Goal: Transaction & Acquisition: Purchase product/service

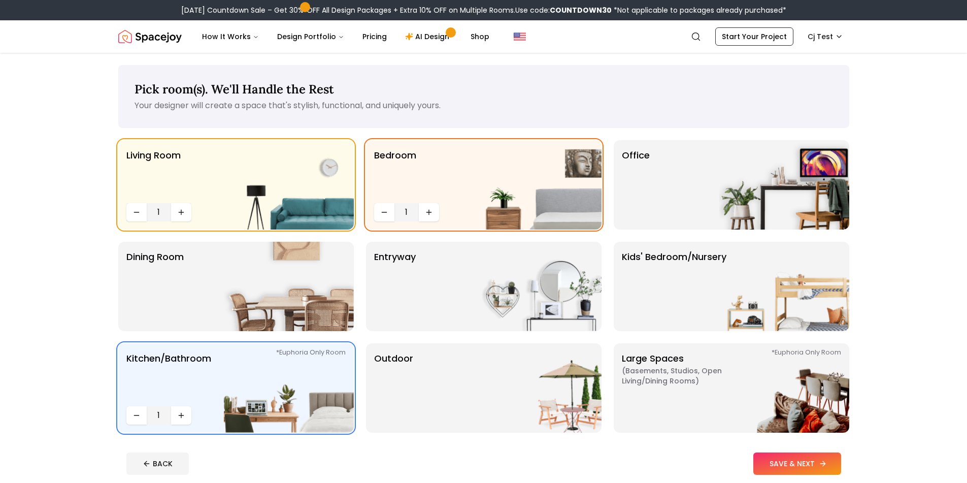
click at [775, 468] on button "SAVE & NEXT" at bounding box center [797, 463] width 88 height 22
click at [778, 468] on div "BACK" at bounding box center [483, 463] width 715 height 22
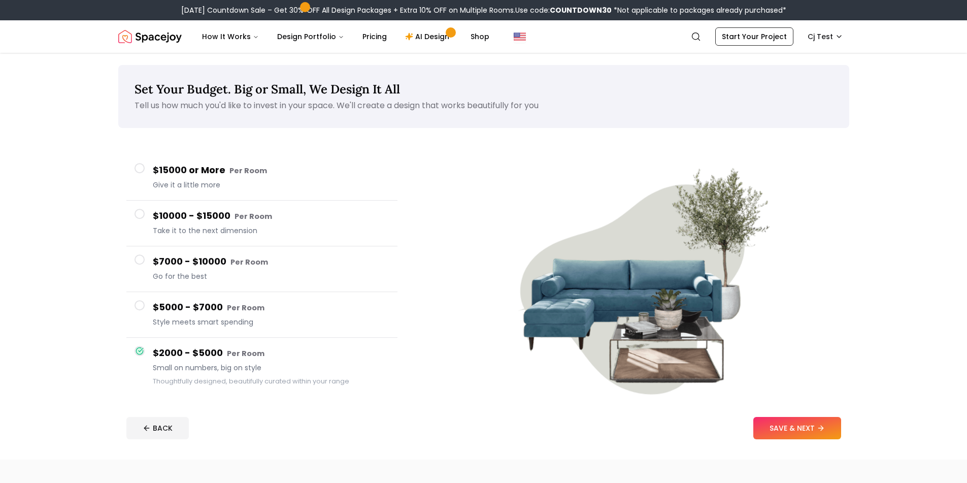
drag, startPoint x: 796, startPoint y: 464, endPoint x: 808, endPoint y: 419, distance: 45.7
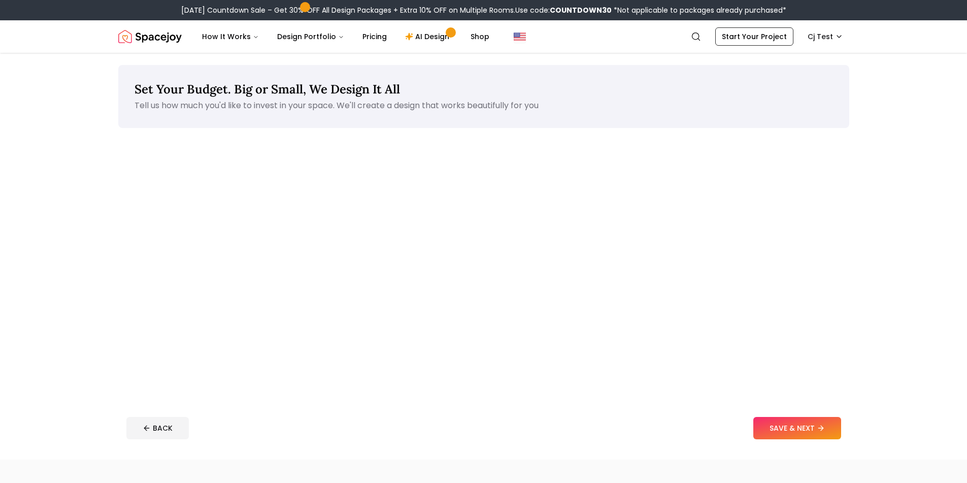
click at [809, 413] on footer "BACK SAVE & NEXT" at bounding box center [483, 428] width 731 height 39
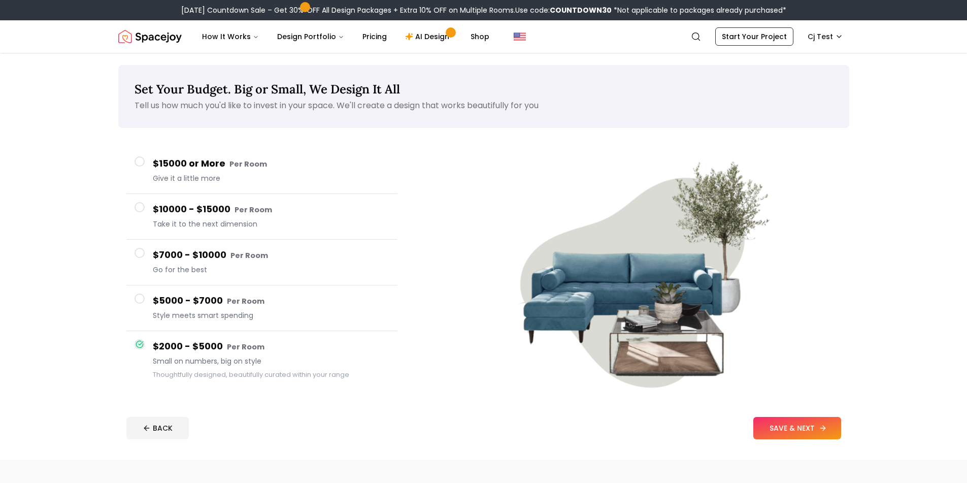
click at [797, 436] on button "SAVE & NEXT" at bounding box center [797, 428] width 88 height 22
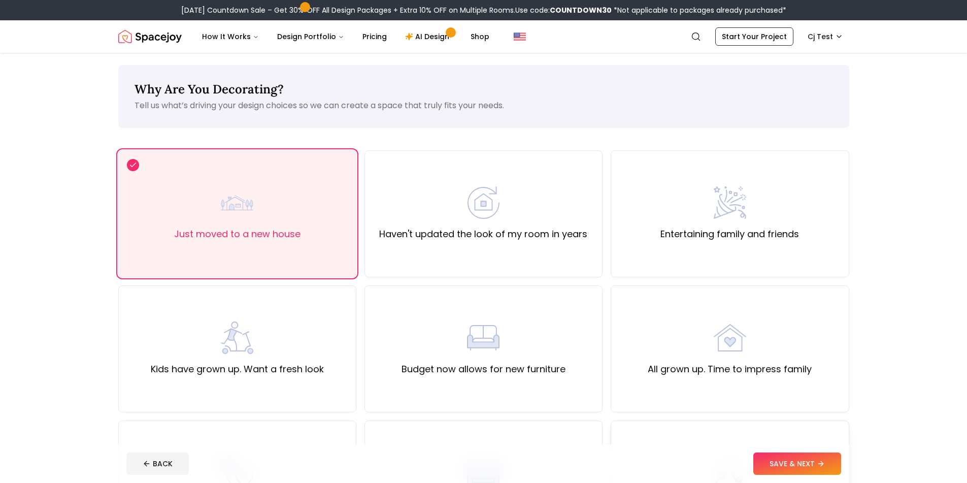
click at [814, 427] on div "Just got hitched" at bounding box center [730, 483] width 238 height 127
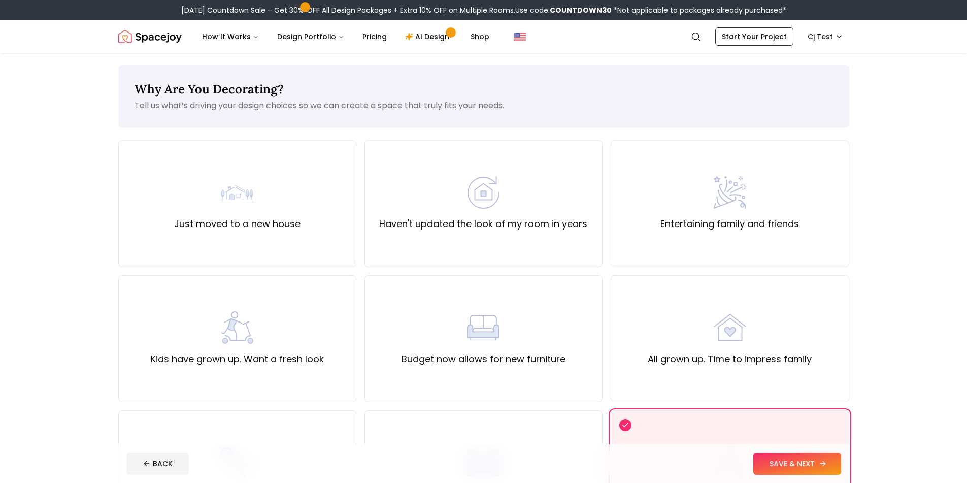
click at [792, 459] on button "SAVE & NEXT" at bounding box center [797, 463] width 88 height 22
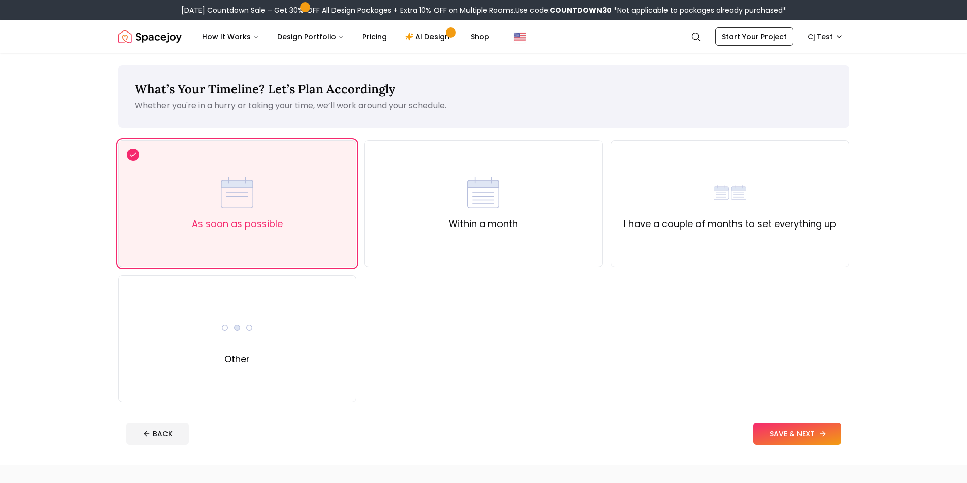
click at [806, 437] on button "SAVE & NEXT" at bounding box center [797, 433] width 88 height 22
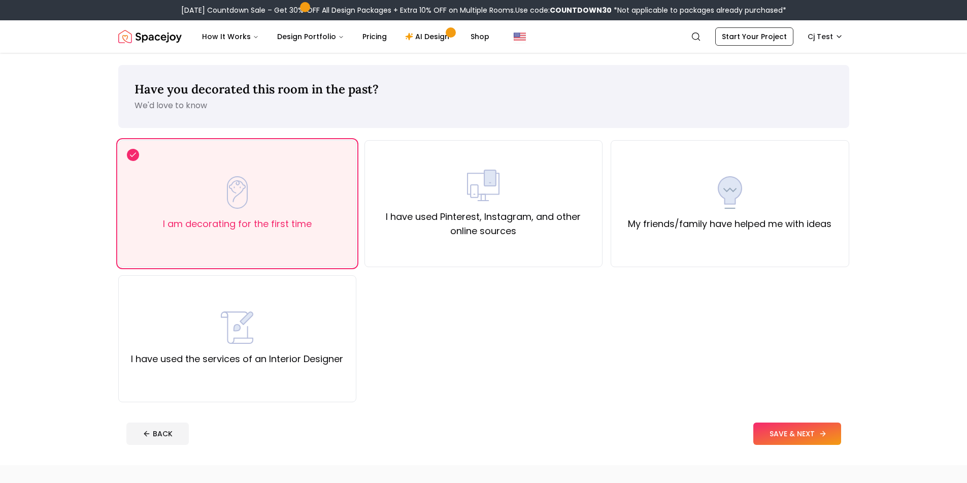
click at [806, 439] on button "SAVE & NEXT" at bounding box center [797, 433] width 88 height 22
click at [806, 439] on button at bounding box center [819, 433] width 45 height 22
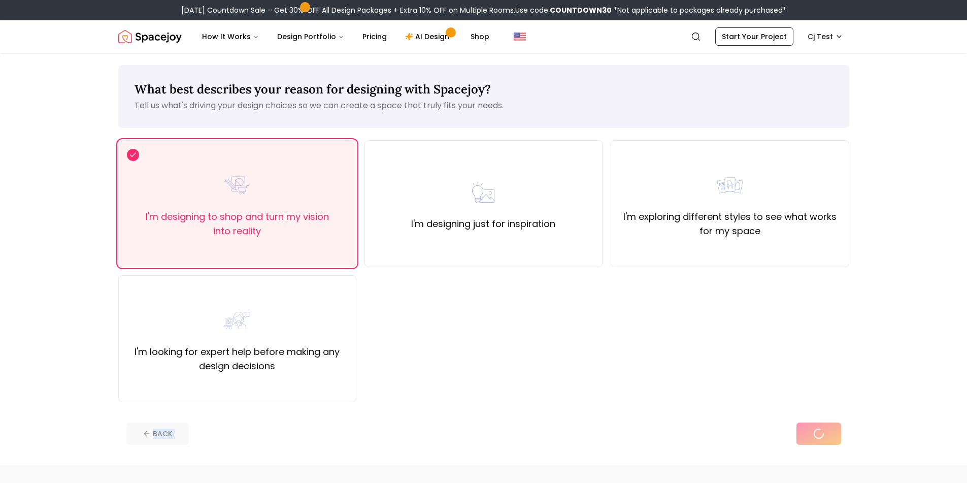
click at [806, 438] on div "BACK" at bounding box center [483, 433] width 715 height 22
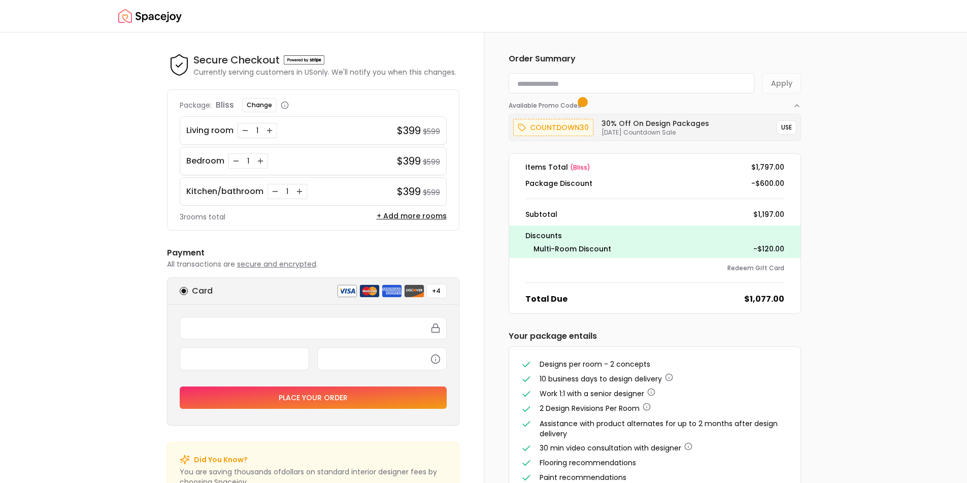
drag, startPoint x: 463, startPoint y: 277, endPoint x: 142, endPoint y: 388, distance: 339.8
click at [142, 390] on div "Secure Checkout Secure Checkout Currently serving customers in [GEOGRAPHIC_DATA…" at bounding box center [483, 257] width 967 height 450
drag, startPoint x: 153, startPoint y: 279, endPoint x: 471, endPoint y: 422, distance: 348.6
click at [478, 414] on div "Secure Checkout Secure Checkout Currently serving customers in [GEOGRAPHIC_DATA…" at bounding box center [313, 275] width 341 height 487
click at [470, 424] on div "Secure Checkout Secure Checkout Currently serving customers in [GEOGRAPHIC_DATA…" at bounding box center [313, 275] width 341 height 487
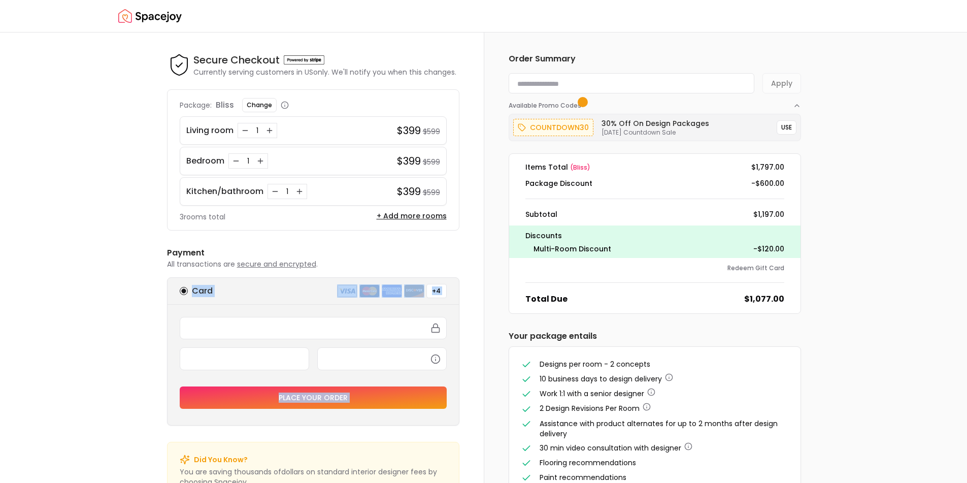
drag, startPoint x: 470, startPoint y: 424, endPoint x: 169, endPoint y: 274, distance: 336.5
click at [170, 275] on div "Secure Checkout Secure Checkout Currently serving customers in [GEOGRAPHIC_DATA…" at bounding box center [313, 275] width 341 height 487
drag, startPoint x: 176, startPoint y: 250, endPoint x: 471, endPoint y: 423, distance: 342.0
click at [472, 424] on div "Secure Checkout Secure Checkout Currently serving customers in [GEOGRAPHIC_DATA…" at bounding box center [313, 275] width 341 height 487
click at [471, 423] on div "Secure Checkout Secure Checkout Currently serving customers in [GEOGRAPHIC_DATA…" at bounding box center [313, 275] width 341 height 487
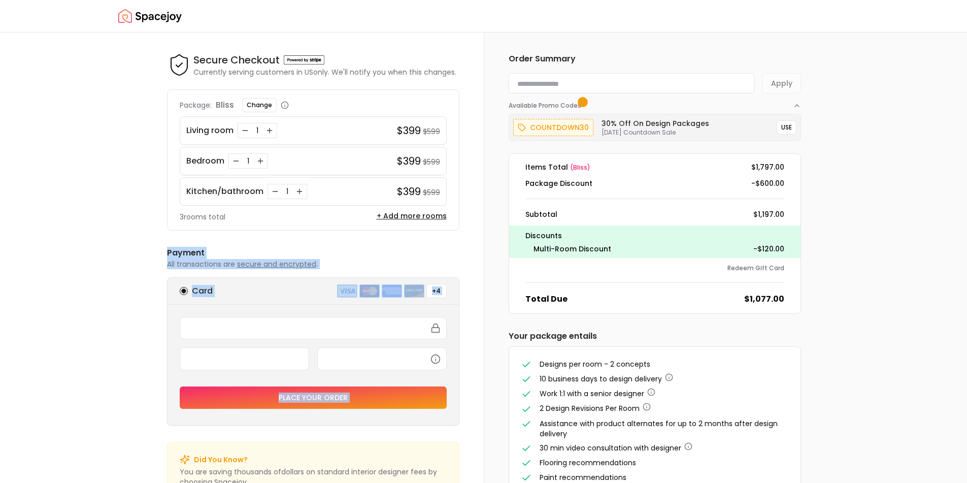
drag, startPoint x: 471, startPoint y: 423, endPoint x: 177, endPoint y: 248, distance: 342.5
click at [177, 248] on div "Secure Checkout Secure Checkout Currently serving customers in [GEOGRAPHIC_DATA…" at bounding box center [313, 275] width 341 height 487
click at [159, 244] on div "Secure Checkout Secure Checkout Currently serving customers in [GEOGRAPHIC_DATA…" at bounding box center [313, 275] width 341 height 487
drag, startPoint x: 159, startPoint y: 244, endPoint x: 470, endPoint y: 415, distance: 354.5
click at [470, 415] on div "Secure Checkout Secure Checkout Currently serving customers in [GEOGRAPHIC_DATA…" at bounding box center [313, 275] width 341 height 487
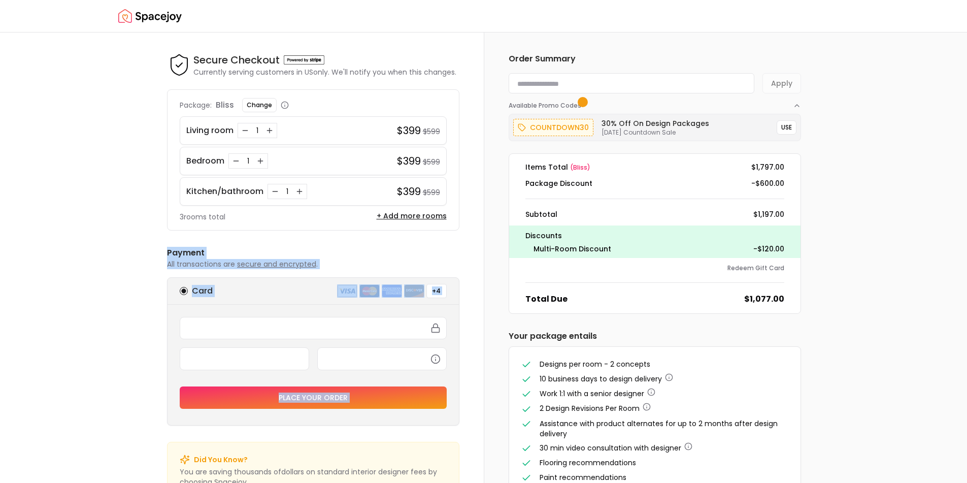
click at [469, 415] on div "Secure Checkout Secure Checkout Currently serving customers in [GEOGRAPHIC_DATA…" at bounding box center [313, 275] width 341 height 487
drag, startPoint x: 460, startPoint y: 427, endPoint x: 124, endPoint y: 238, distance: 385.3
click at [124, 238] on div "Secure Checkout Secure Checkout Currently serving customers in [GEOGRAPHIC_DATA…" at bounding box center [483, 257] width 967 height 450
click at [125, 238] on div "Secure Checkout Secure Checkout Currently serving customers in [GEOGRAPHIC_DATA…" at bounding box center [483, 257] width 967 height 450
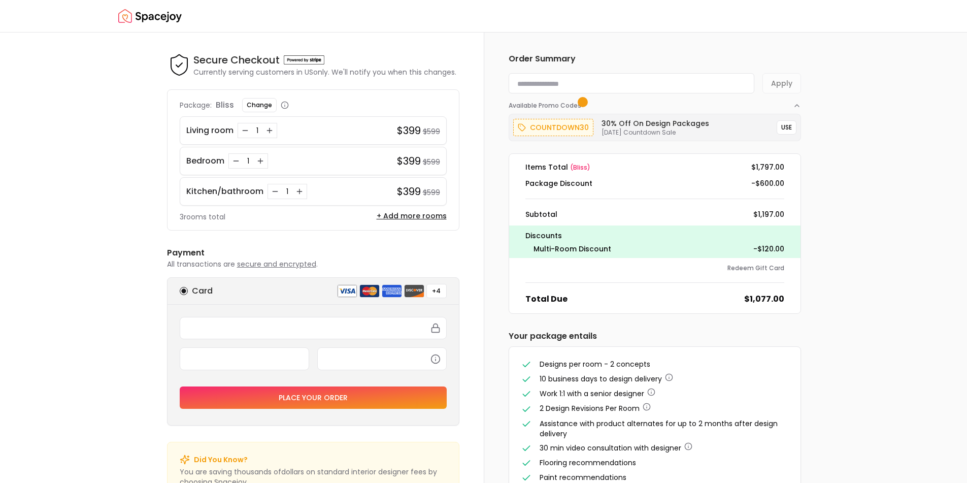
click at [142, 202] on div "Secure Checkout Secure Checkout Currently serving customers in [GEOGRAPHIC_DATA…" at bounding box center [483, 257] width 967 height 450
click at [159, 172] on div "Secure Checkout Secure Checkout Currently serving customers in [GEOGRAPHIC_DATA…" at bounding box center [313, 275] width 341 height 487
click at [165, 121] on div "Secure Checkout Secure Checkout Currently serving customers in [GEOGRAPHIC_DATA…" at bounding box center [313, 275] width 341 height 487
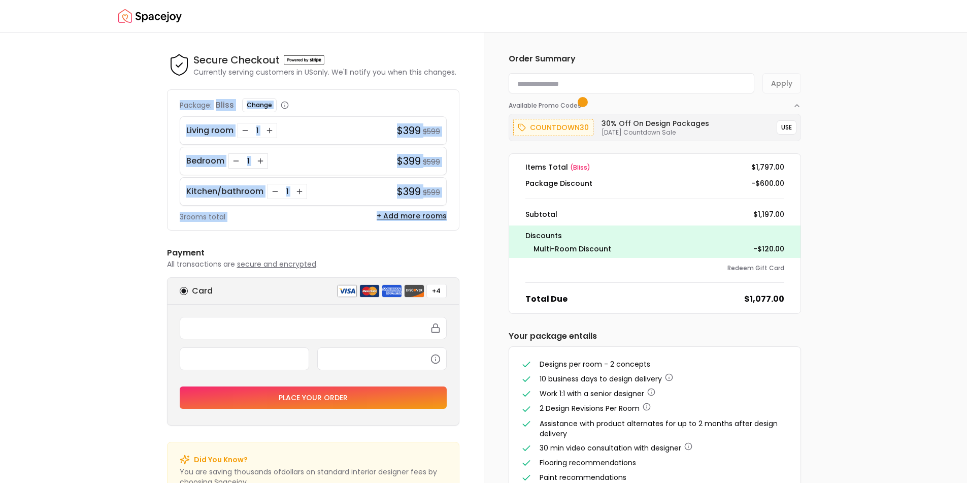
drag, startPoint x: 171, startPoint y: 107, endPoint x: 454, endPoint y: 226, distance: 307.2
click at [454, 226] on div "Package: bliss Change Living room 1 $399 $599 Bedroom 1 $399 $599 Kitchen/bathr…" at bounding box center [313, 159] width 292 height 141
click at [449, 236] on div "Secure Checkout Secure Checkout Currently serving customers in [GEOGRAPHIC_DATA…" at bounding box center [313, 276] width 292 height 447
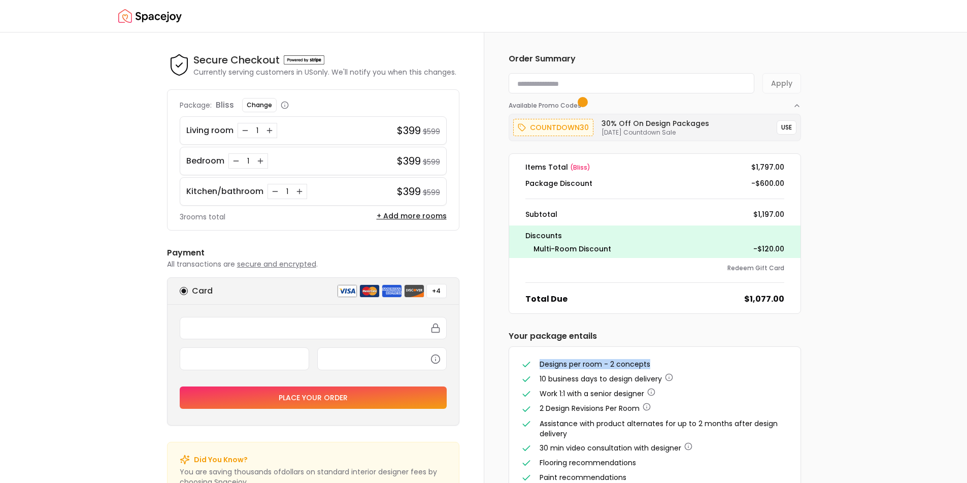
drag, startPoint x: 531, startPoint y: 363, endPoint x: 669, endPoint y: 365, distance: 137.6
click at [669, 365] on li "Designs per room - 2 concepts" at bounding box center [654, 364] width 267 height 11
drag, startPoint x: 548, startPoint y: 388, endPoint x: 656, endPoint y: 391, distance: 108.2
click at [656, 391] on ul "Designs per room - 2 concepts 10 business days to design delivery Work 1:1 with…" at bounding box center [654, 421] width 267 height 124
drag, startPoint x: 534, startPoint y: 394, endPoint x: 659, endPoint y: 392, distance: 124.4
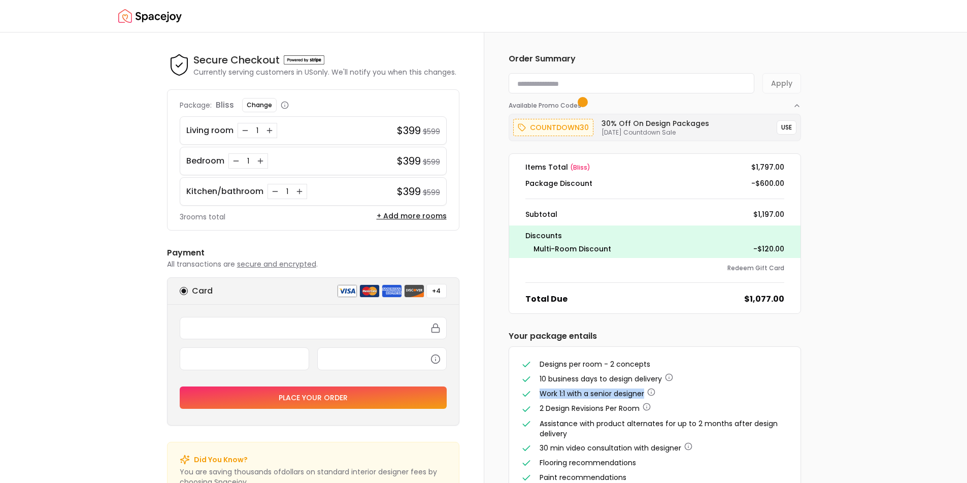
click at [659, 392] on li "Work 1:1 with a senior designer" at bounding box center [654, 393] width 267 height 11
